Goal: Task Accomplishment & Management: Manage account settings

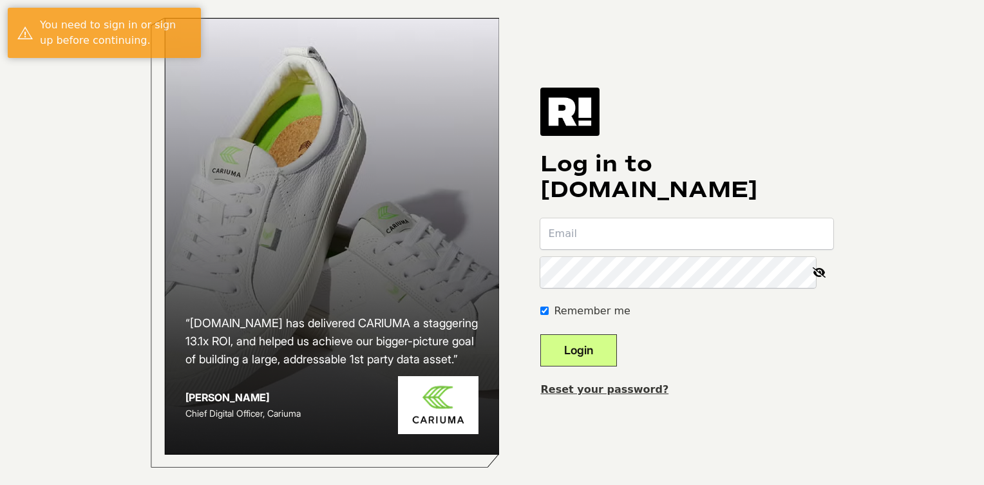
scroll to position [19, 0]
click at [606, 383] on link "Reset your password?" at bounding box center [604, 389] width 128 height 12
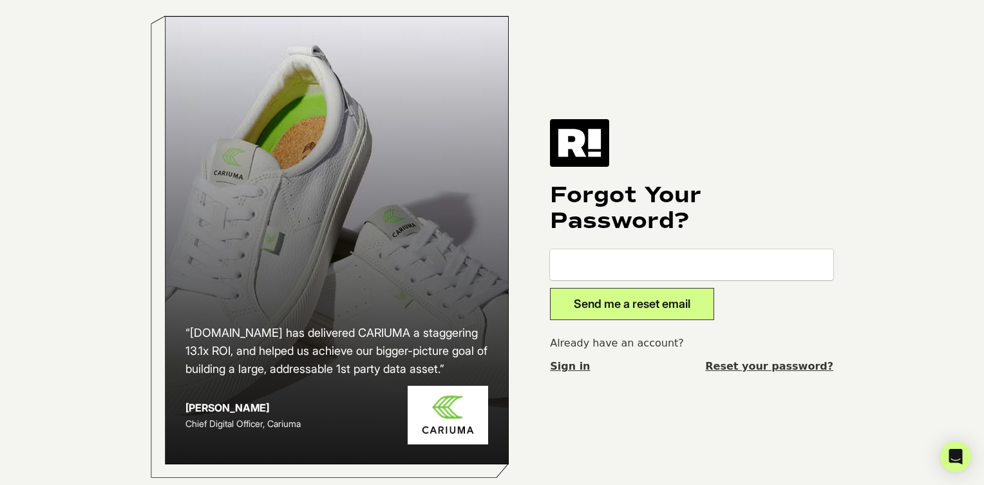
scroll to position [12, 0]
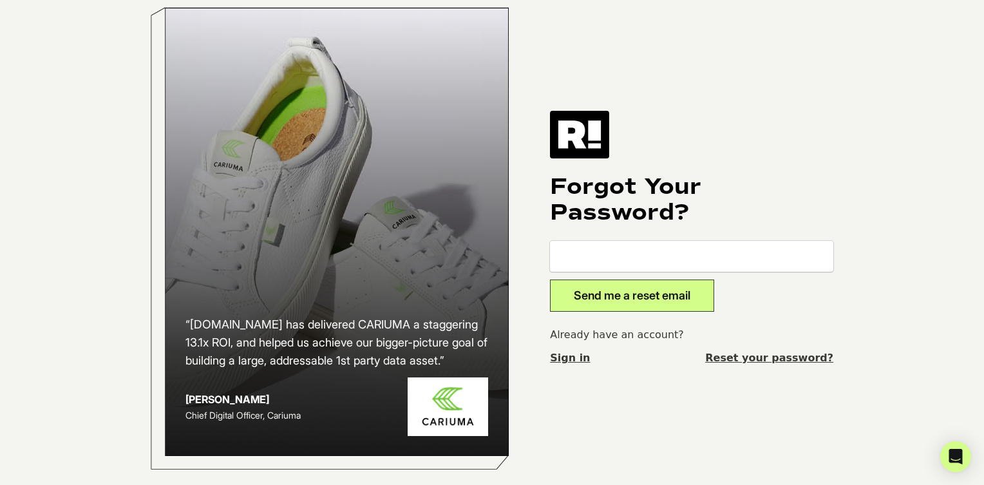
click at [572, 355] on link "Sign in" at bounding box center [570, 357] width 40 height 15
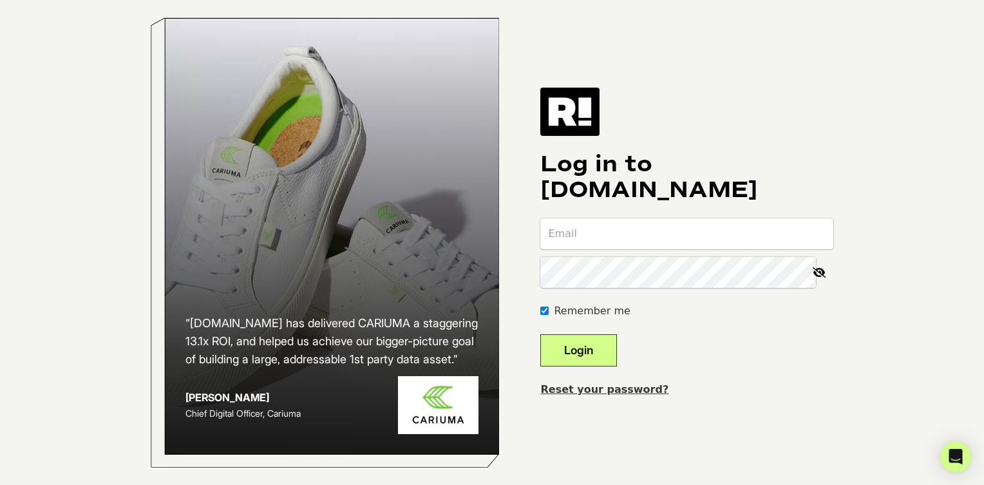
click at [625, 395] on link "Reset your password?" at bounding box center [604, 389] width 128 height 12
